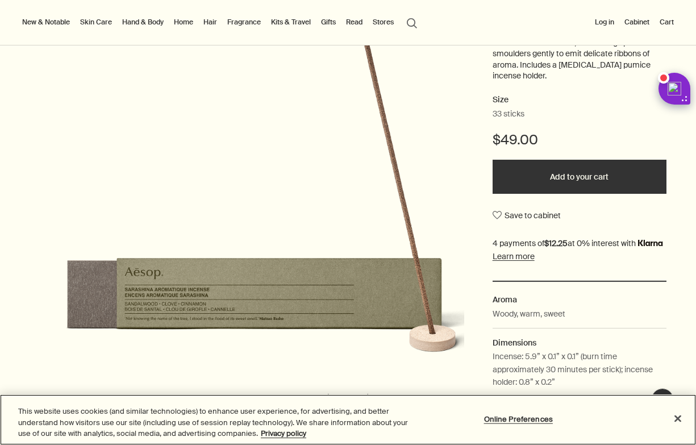
scroll to position [173, 0]
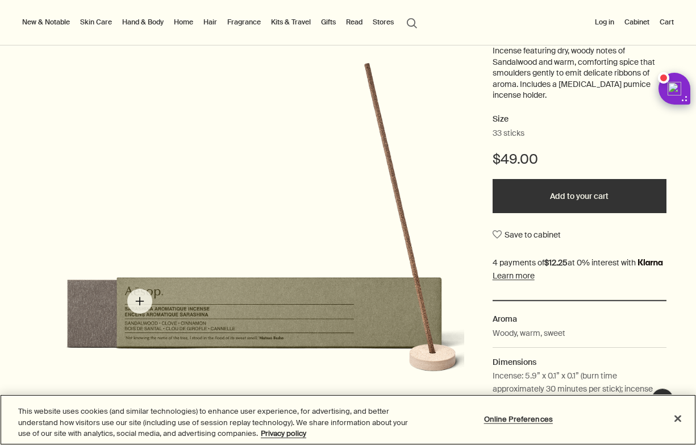
click at [140, 301] on img "Sarashina Aromatique Incense" at bounding box center [275, 238] width 406 height 355
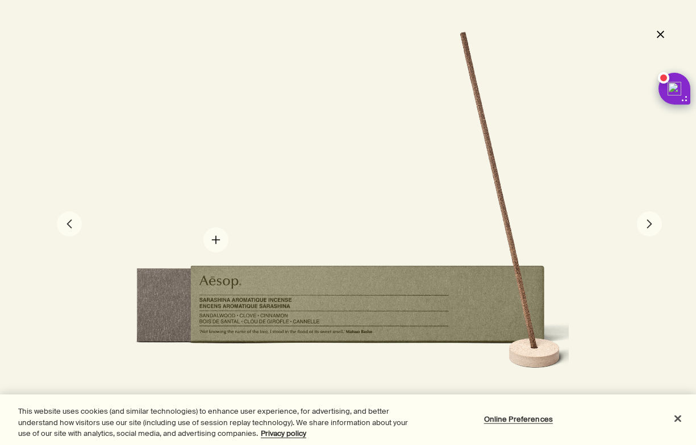
click at [219, 239] on div at bounding box center [348, 223] width 442 height 386
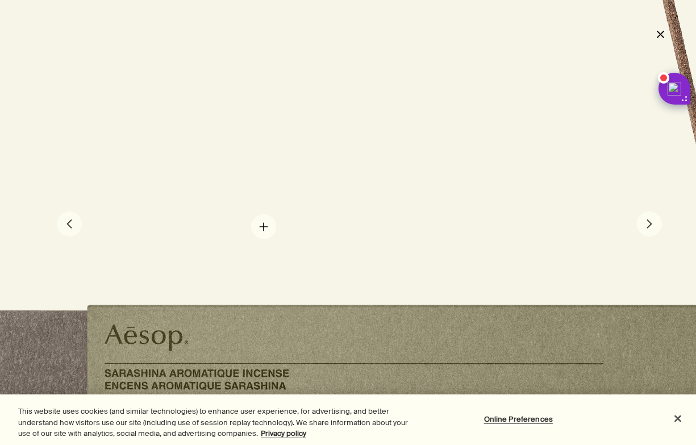
drag, startPoint x: 268, startPoint y: 284, endPoint x: 259, endPoint y: 216, distance: 68.7
click at [259, 216] on div at bounding box center [402, 218] width 884 height 773
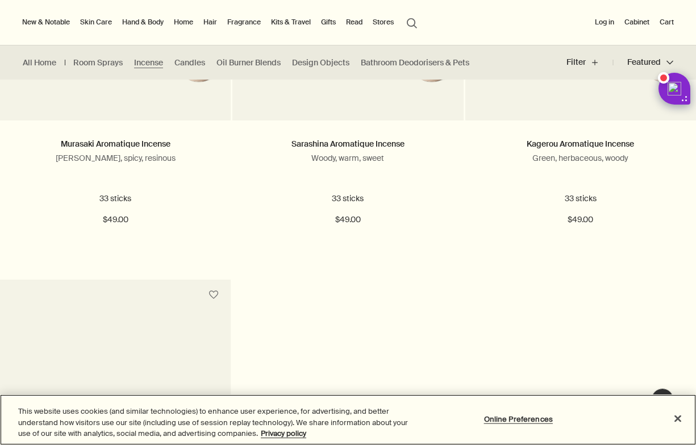
scroll to position [477, 0]
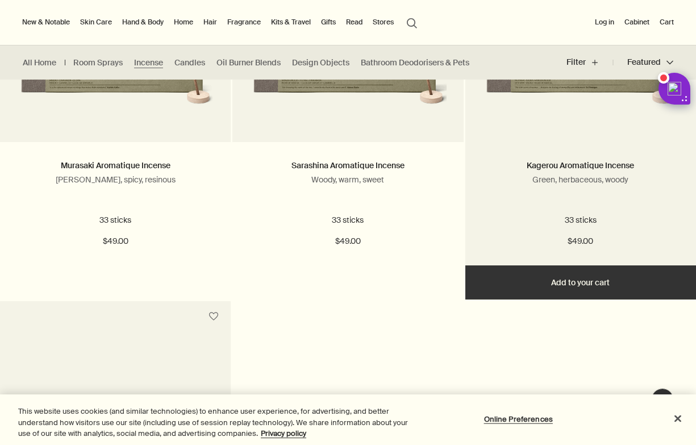
click at [579, 153] on div "Kagerou Aromatique Incense Green, herbaceous, woody 33 sticks $49.00" at bounding box center [580, 203] width 231 height 123
click at [579, 163] on link "Kagerou Aromatique Incense" at bounding box center [580, 165] width 107 height 10
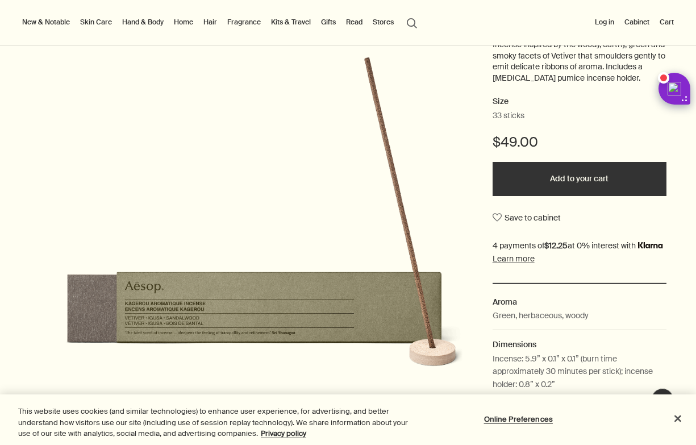
scroll to position [218, 0]
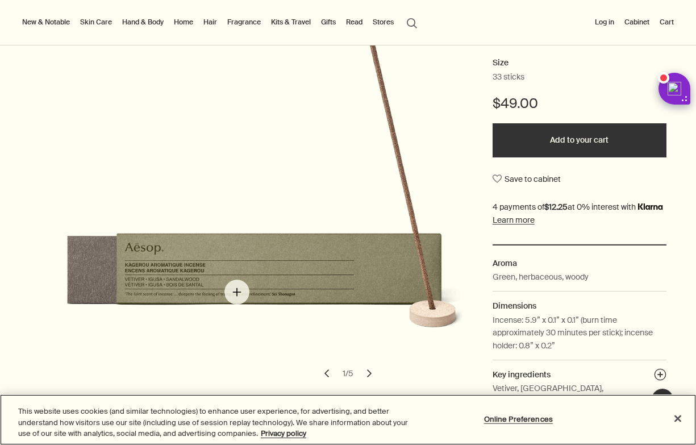
click at [237, 292] on img "Kagerou Aromatique Incense" at bounding box center [275, 193] width 406 height 355
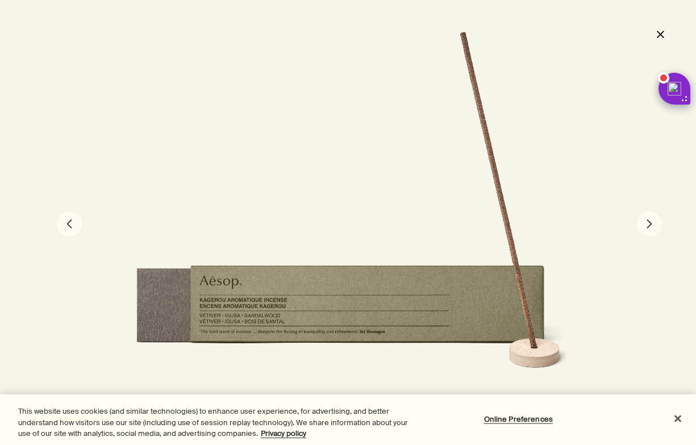
click at [661, 444] on div at bounding box center [348, 445] width 696 height 0
click at [659, 34] on button "close" at bounding box center [661, 33] width 14 height 19
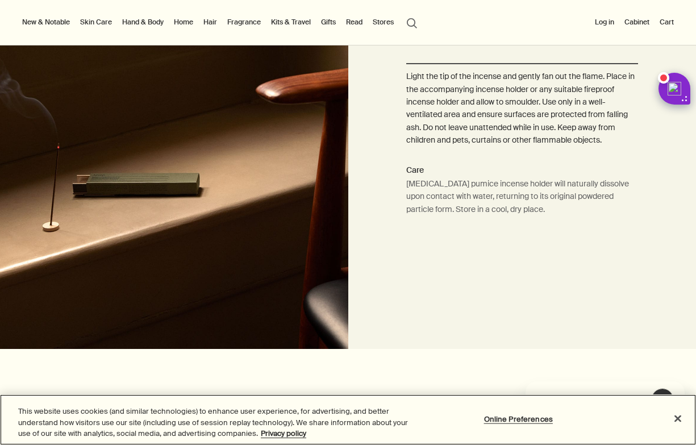
scroll to position [0, 0]
